Goal: Task Accomplishment & Management: Manage account settings

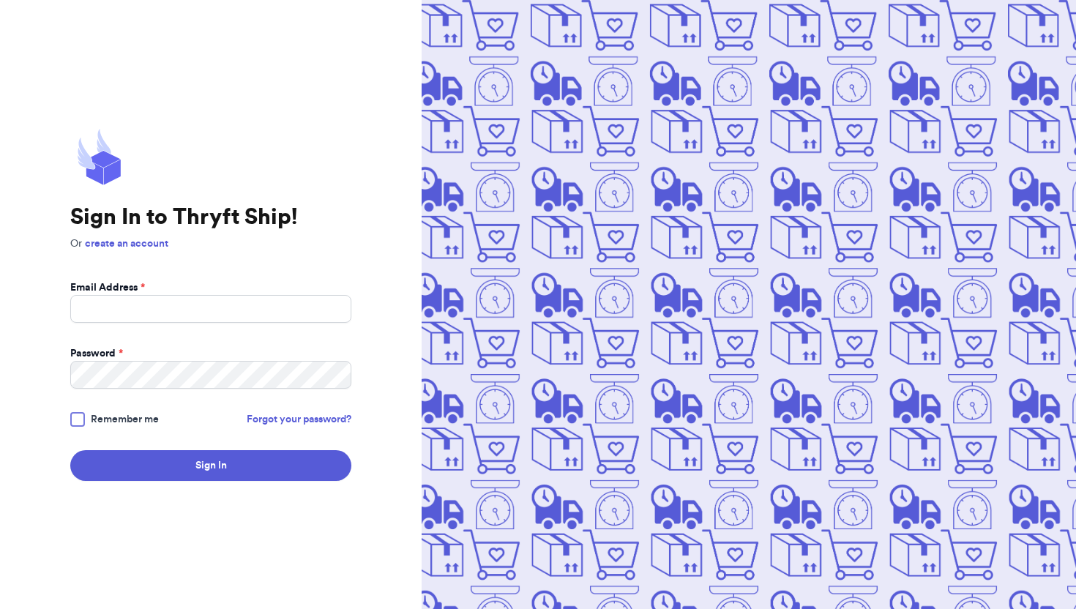
type input "[EMAIL_ADDRESS][DOMAIN_NAME]"
click at [123, 310] on input "Email Address *" at bounding box center [210, 309] width 281 height 28
type input "[EMAIL_ADDRESS][DOMAIN_NAME]"
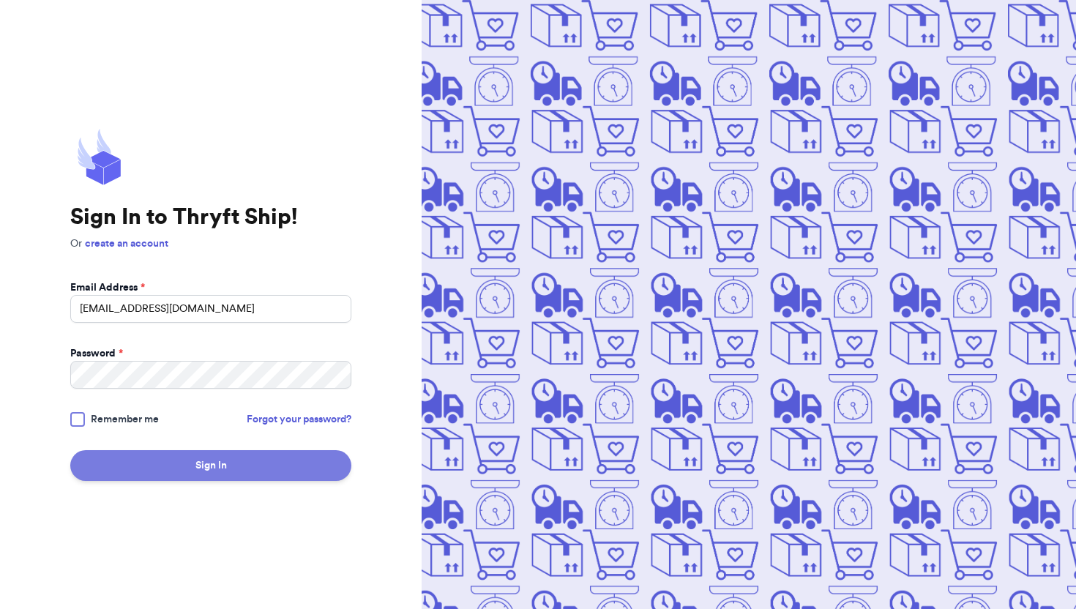
click at [260, 468] on button "Sign In" at bounding box center [210, 465] width 281 height 31
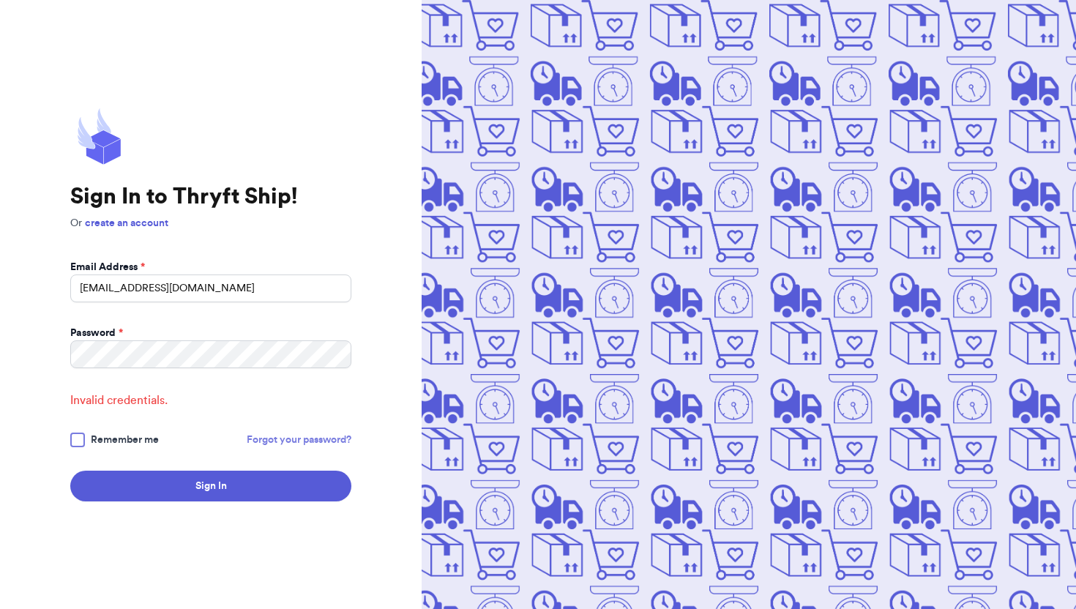
click at [273, 433] on link "Forgot your password?" at bounding box center [299, 439] width 105 height 15
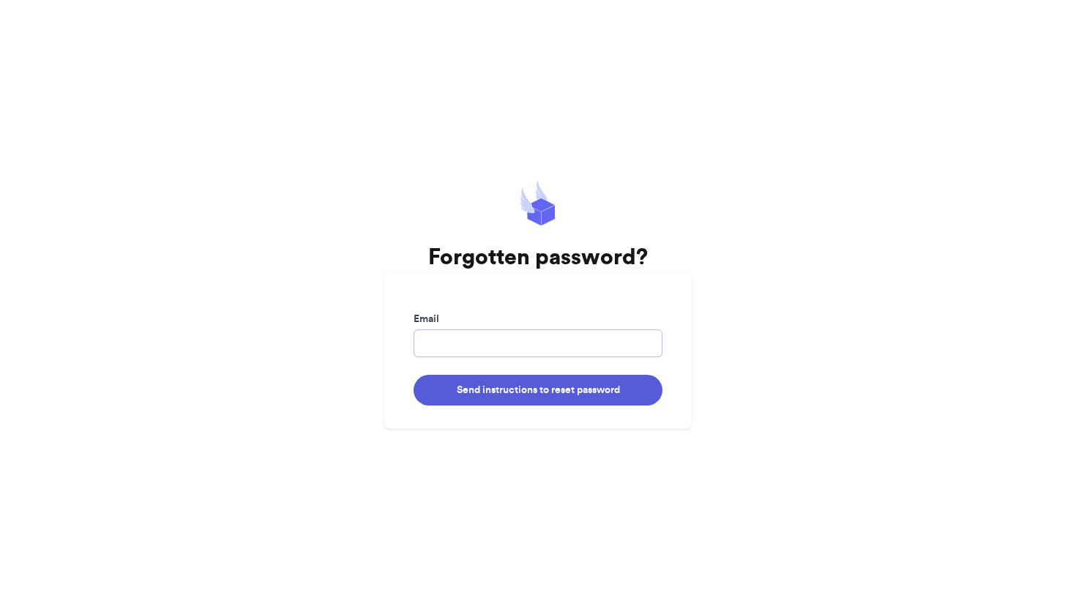
click at [582, 342] on input "Email" at bounding box center [537, 343] width 249 height 28
type input "[EMAIL_ADDRESS][DOMAIN_NAME]"
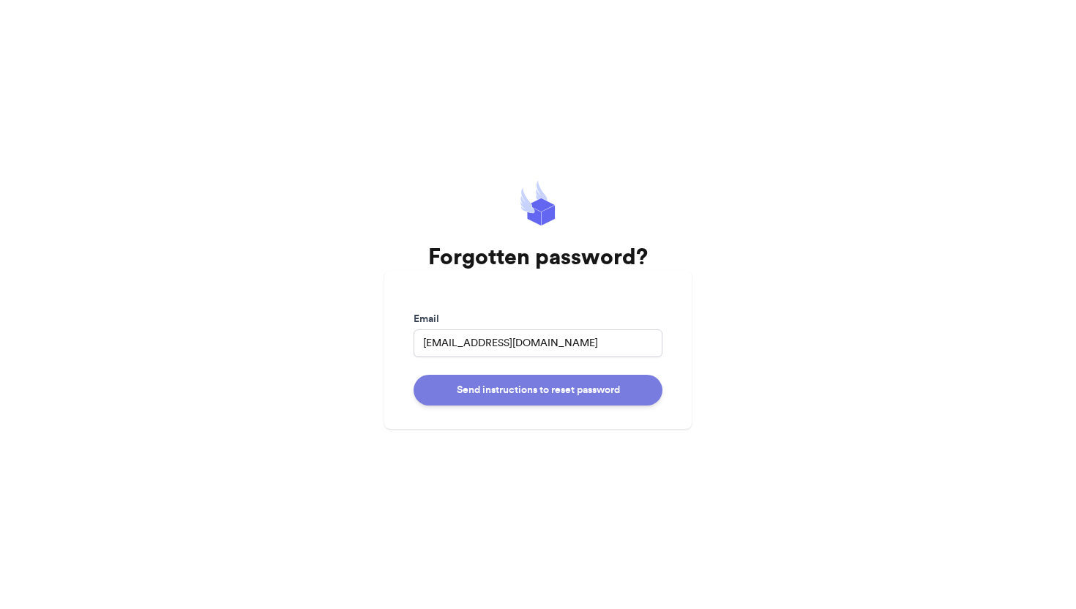
click at [568, 391] on button "Send instructions to reset password" at bounding box center [537, 390] width 249 height 31
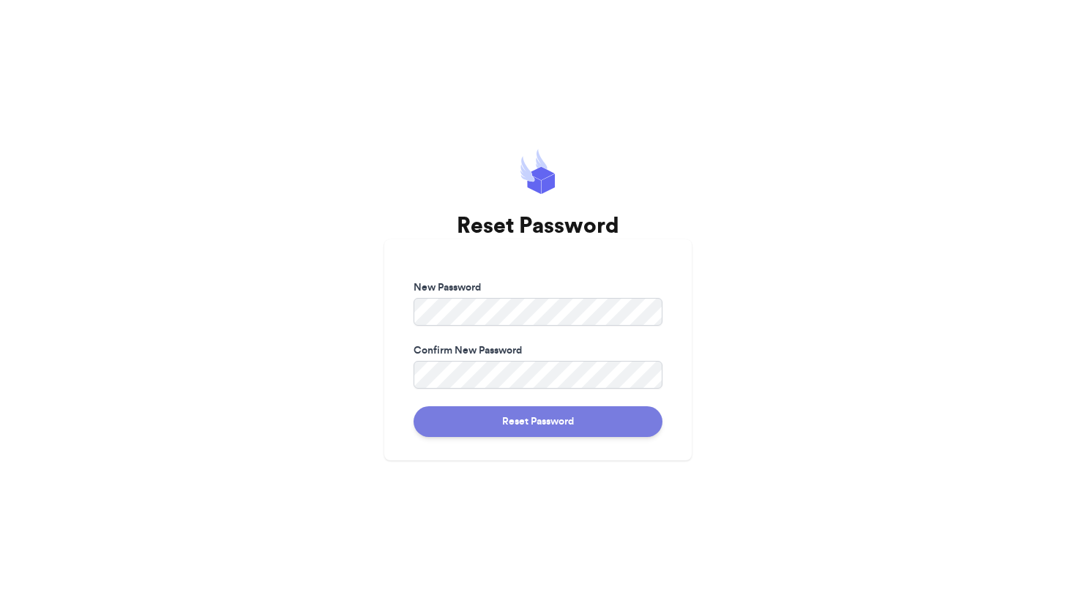
click at [564, 413] on button "Reset Password" at bounding box center [537, 421] width 249 height 31
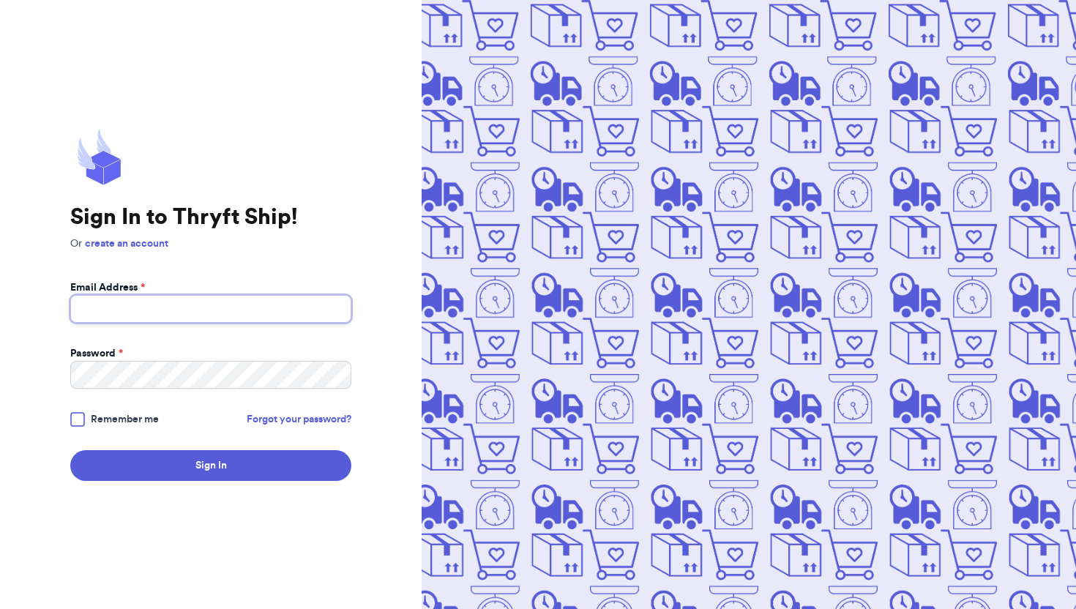
click at [214, 297] on input "Email Address *" at bounding box center [210, 309] width 281 height 28
type input "[EMAIL_ADDRESS][DOMAIN_NAME]"
click at [197, 389] on form "Email Address * [EMAIL_ADDRESS][DOMAIN_NAME] Password * Remember me Forgot your…" at bounding box center [210, 380] width 281 height 200
click at [77, 418] on div at bounding box center [77, 419] width 15 height 15
click at [0, 0] on input "Remember me" at bounding box center [0, 0] width 0 height 0
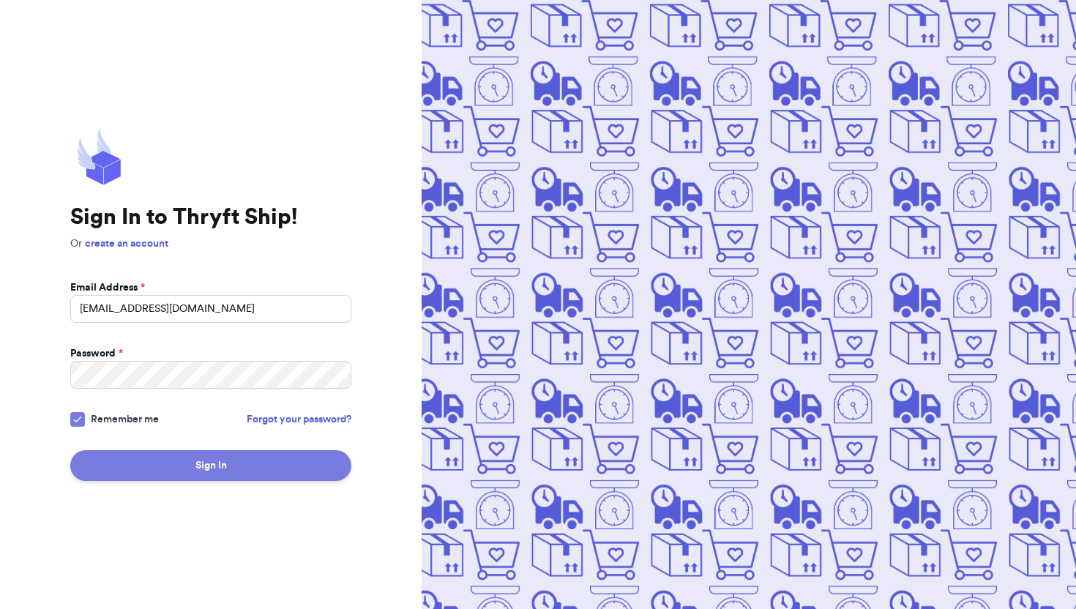
click at [129, 457] on button "Sign In" at bounding box center [210, 465] width 281 height 31
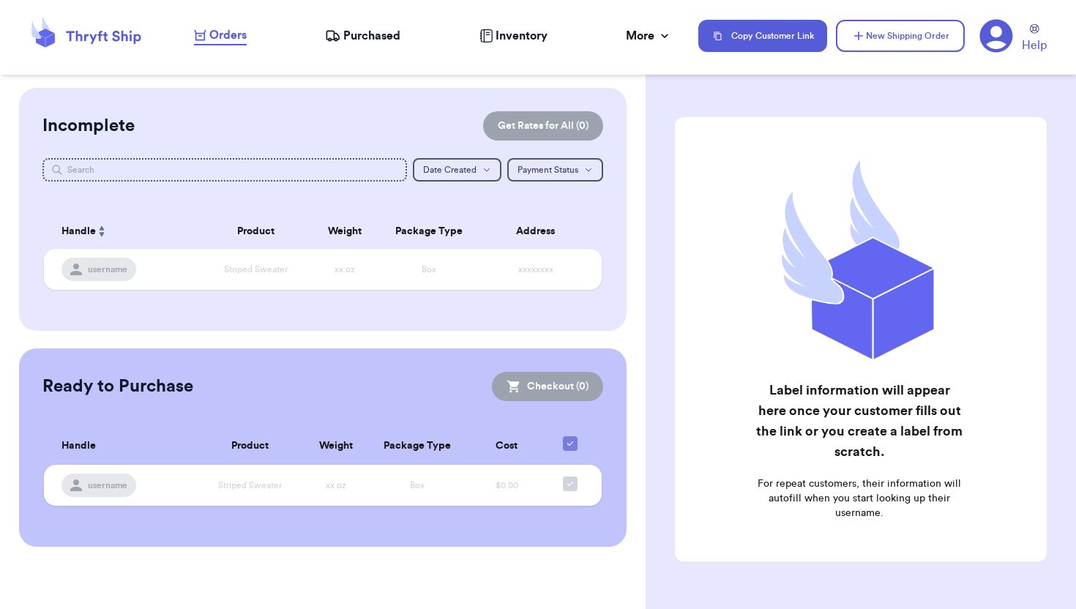
click at [520, 39] on span "Inventory" at bounding box center [521, 36] width 52 height 18
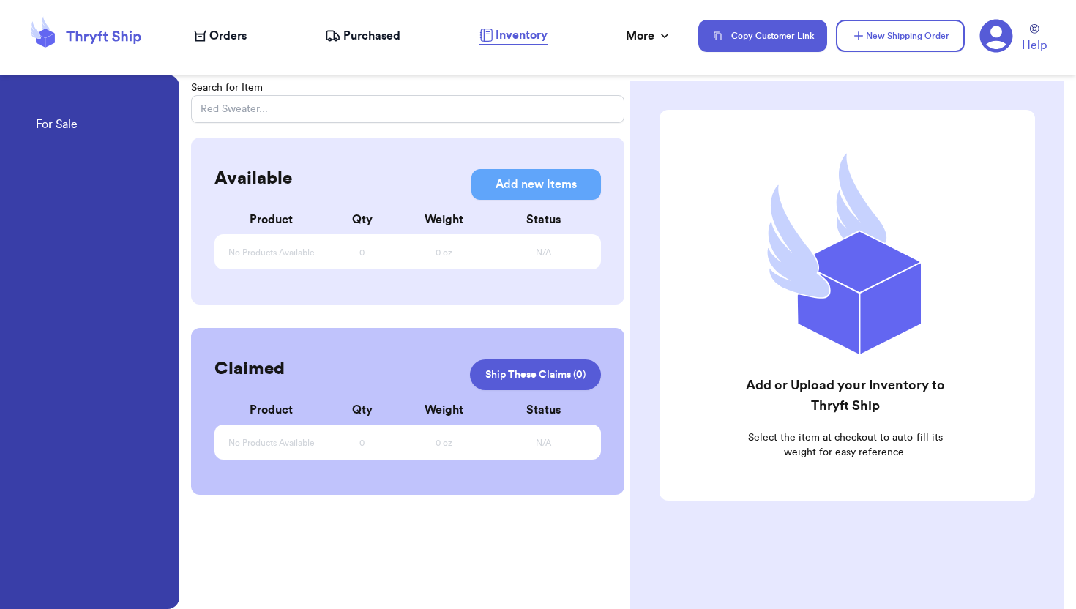
click at [229, 37] on span "Orders" at bounding box center [227, 36] width 37 height 18
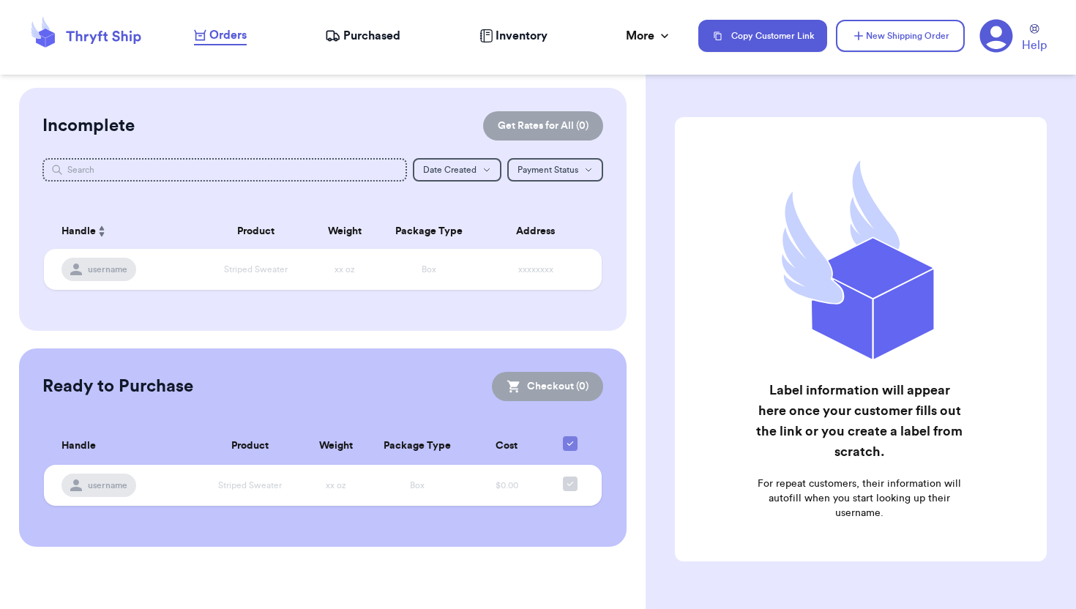
click at [997, 36] on icon at bounding box center [996, 36] width 34 height 34
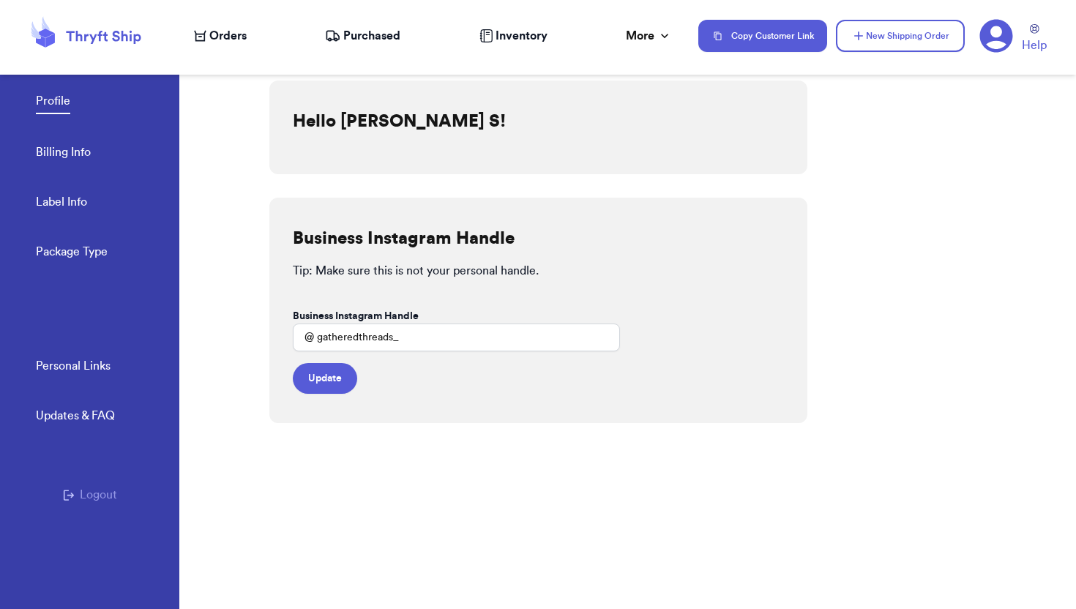
click at [72, 157] on link "Billing Info" at bounding box center [63, 153] width 55 height 20
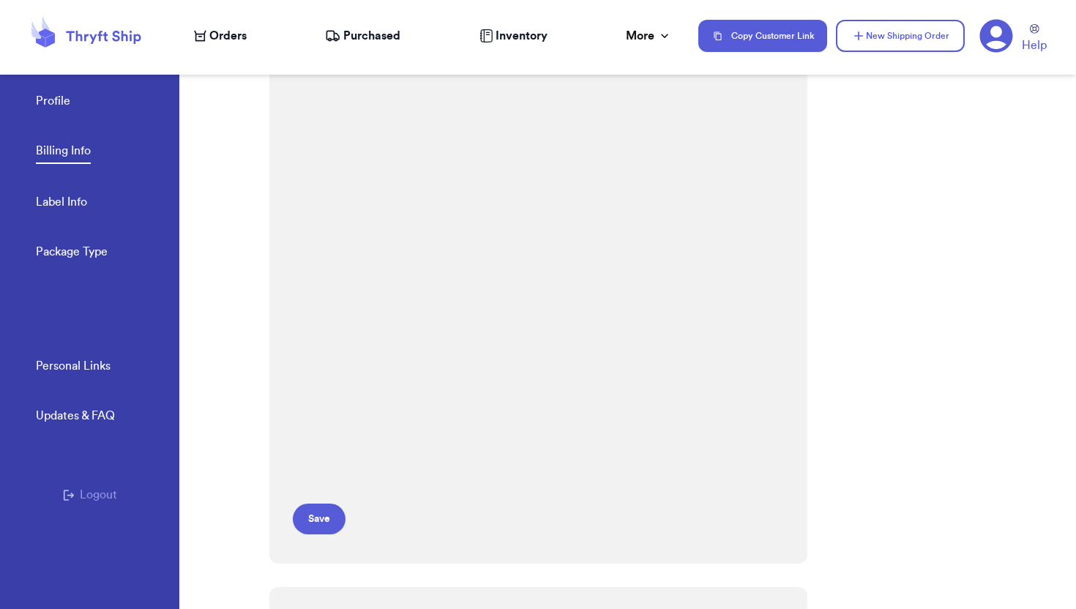
scroll to position [136, 0]
click at [326, 515] on button "Save" at bounding box center [319, 515] width 53 height 31
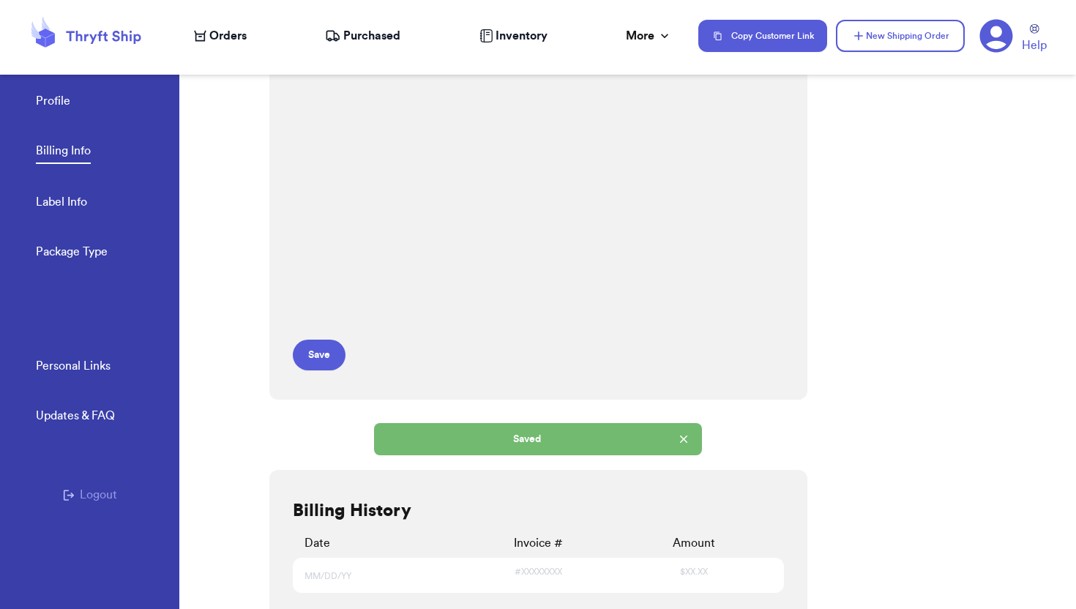
scroll to position [318, 0]
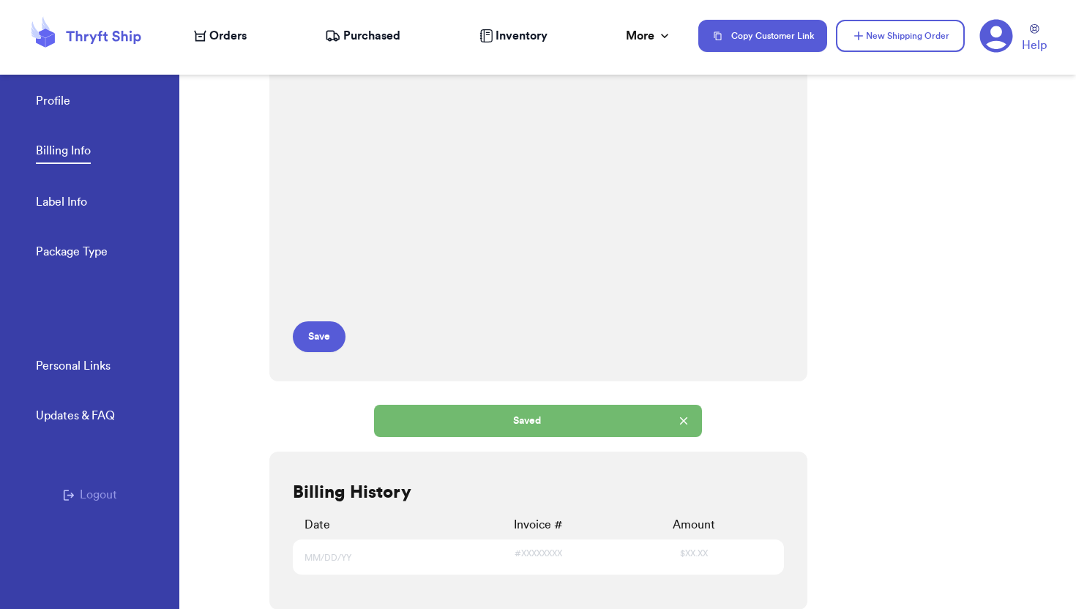
click at [416, 552] on div "MM/DD/YY" at bounding box center [382, 557] width 156 height 18
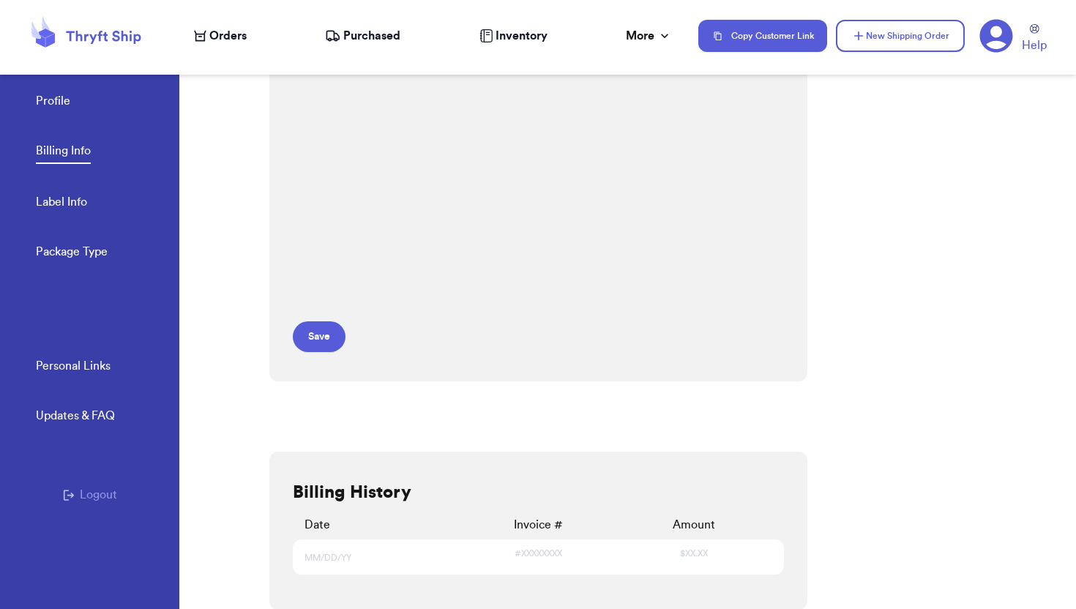
scroll to position [271, 0]
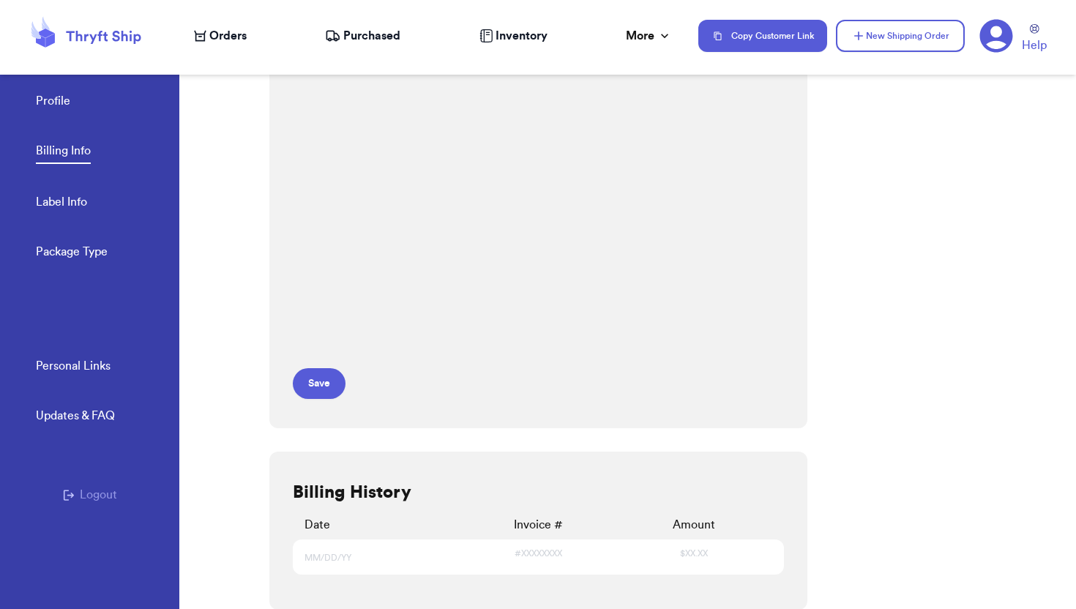
click at [80, 188] on div "Profile Billing Info Label Info Package Type" at bounding box center [107, 171] width 143 height 241
click at [70, 206] on link "Label Info" at bounding box center [61, 203] width 51 height 20
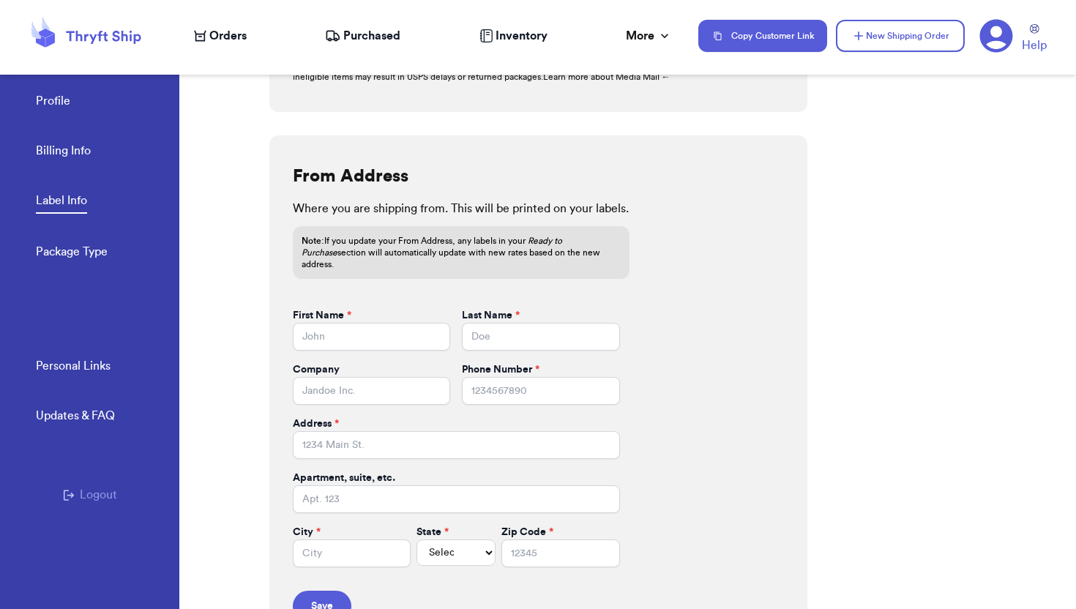
scroll to position [539, 0]
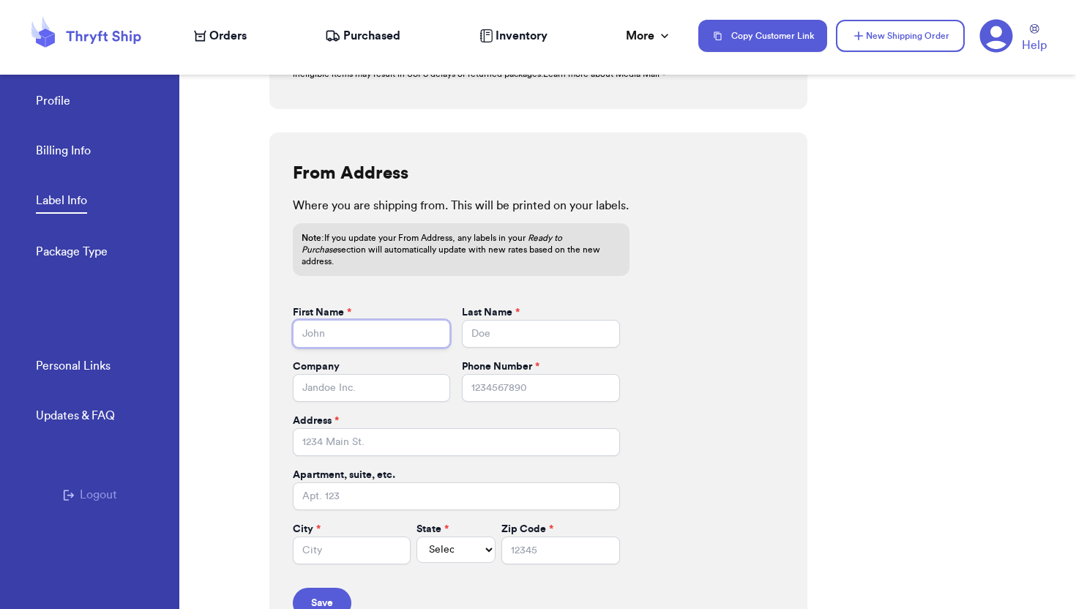
click at [348, 326] on input "First Name *" at bounding box center [372, 334] width 158 height 28
type input "Abby"
click at [546, 320] on input "Last Name *" at bounding box center [541, 334] width 158 height 28
type input "S"
click at [373, 440] on input "Address *" at bounding box center [456, 442] width 327 height 28
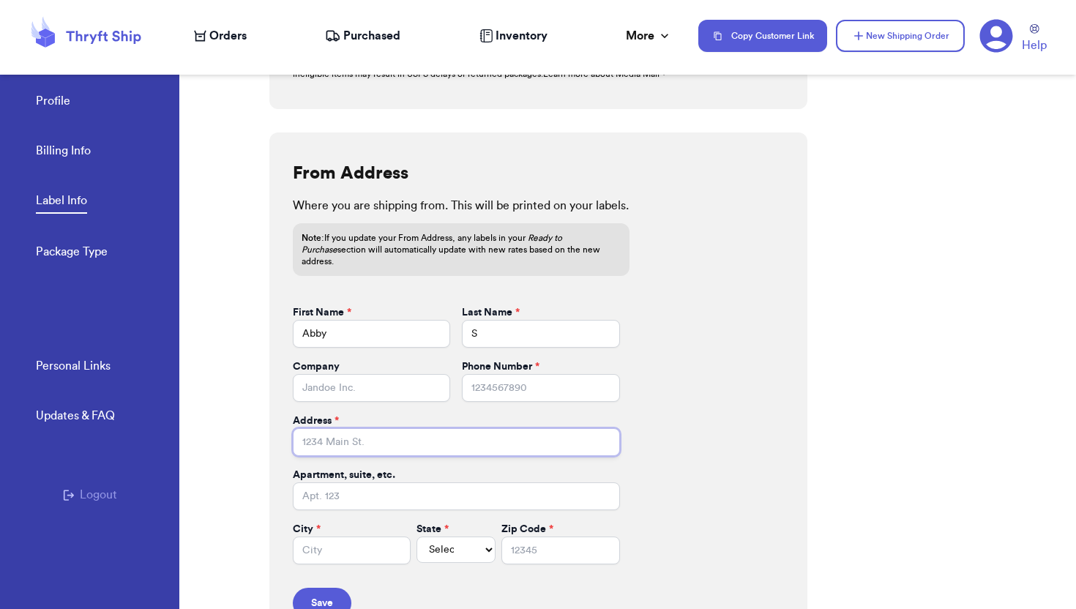
type input "[STREET_ADDRESS]"
type input "7192095617"
type input "[GEOGRAPHIC_DATA]"
select select "IL"
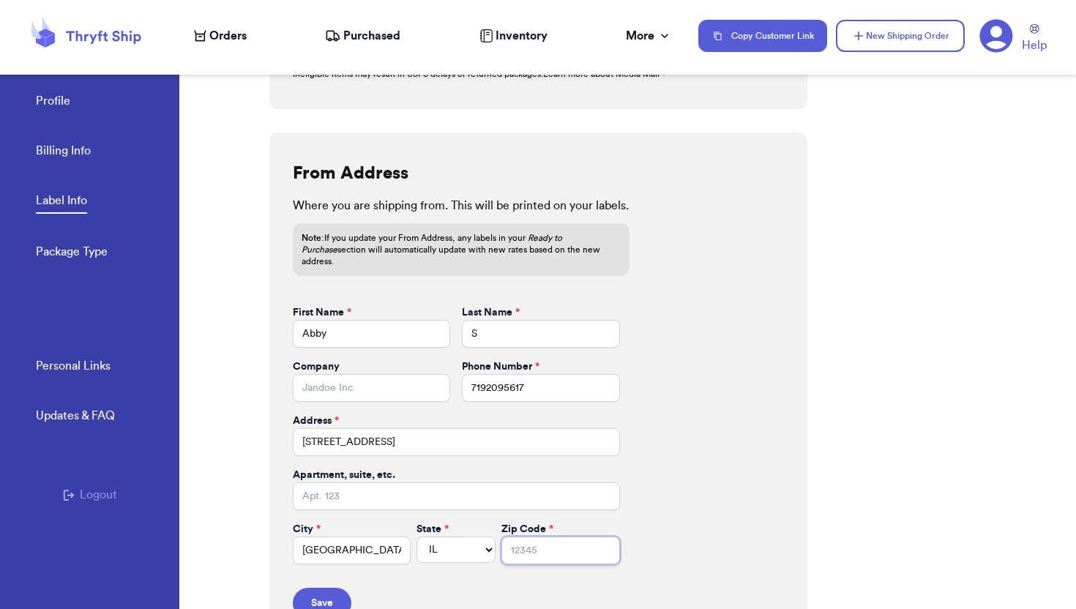
type input "60007"
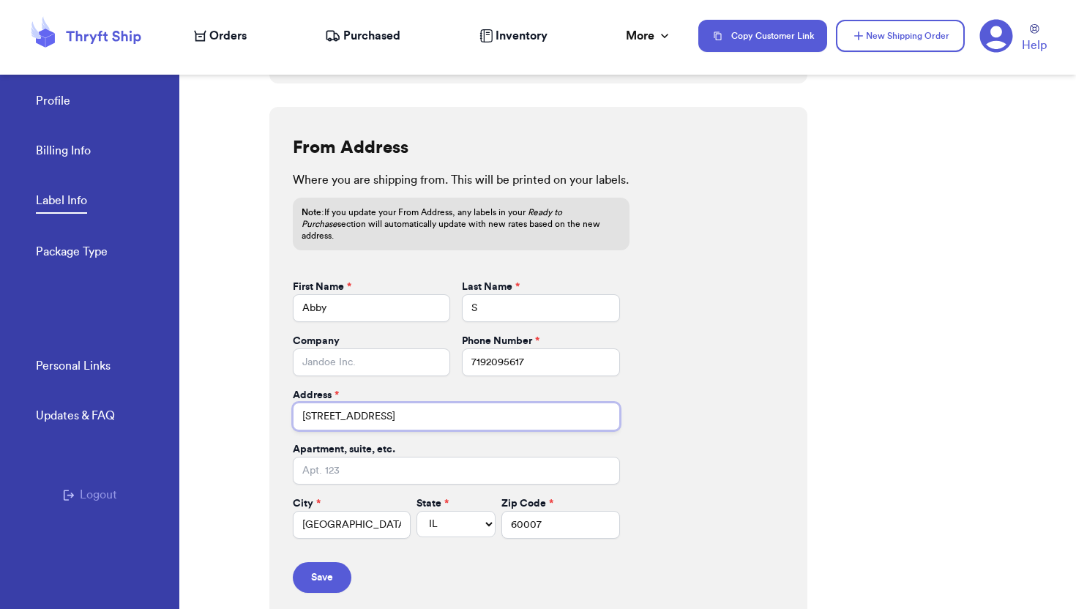
scroll to position [567, 0]
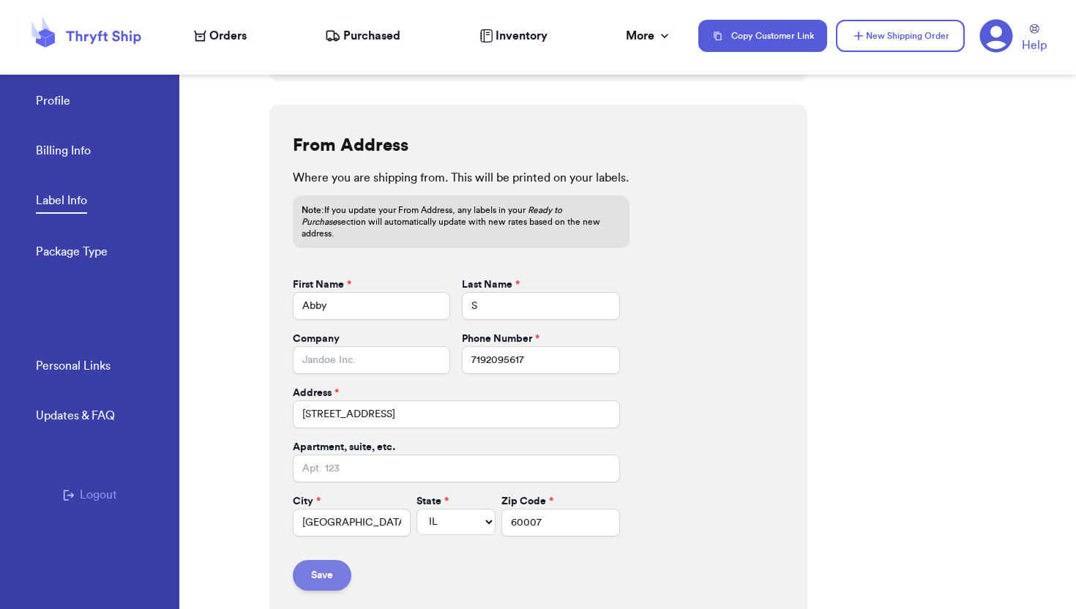
click at [323, 561] on button "Save" at bounding box center [322, 575] width 59 height 31
click at [114, 30] on icon at bounding box center [85, 36] width 117 height 40
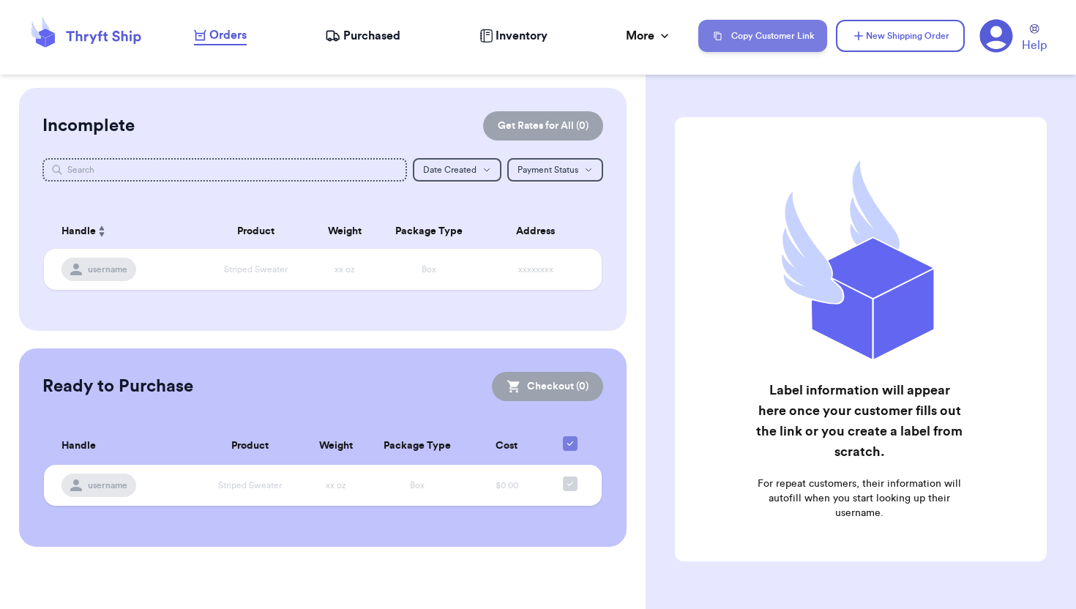
click at [773, 29] on button "Copy Customer Link" at bounding box center [762, 36] width 129 height 32
